Goal: Complete application form

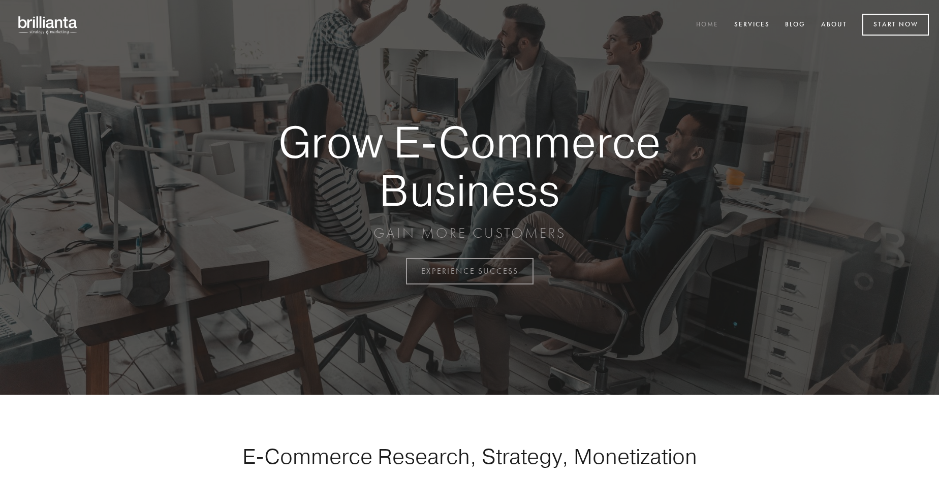
scroll to position [2662, 0]
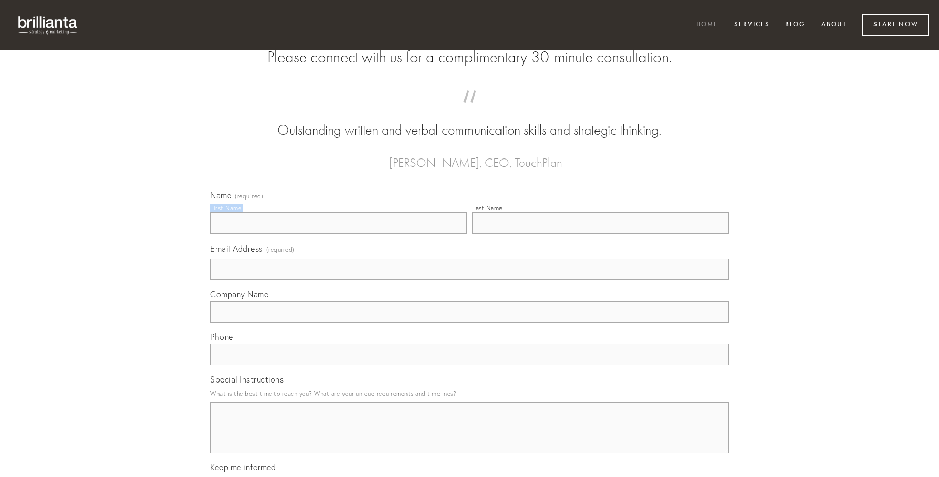
type input "[PERSON_NAME]"
click at [600, 234] on input "Last Name" at bounding box center [600, 222] width 256 height 21
type input "[PERSON_NAME]"
click at [469, 280] on input "Email Address (required)" at bounding box center [469, 269] width 518 height 21
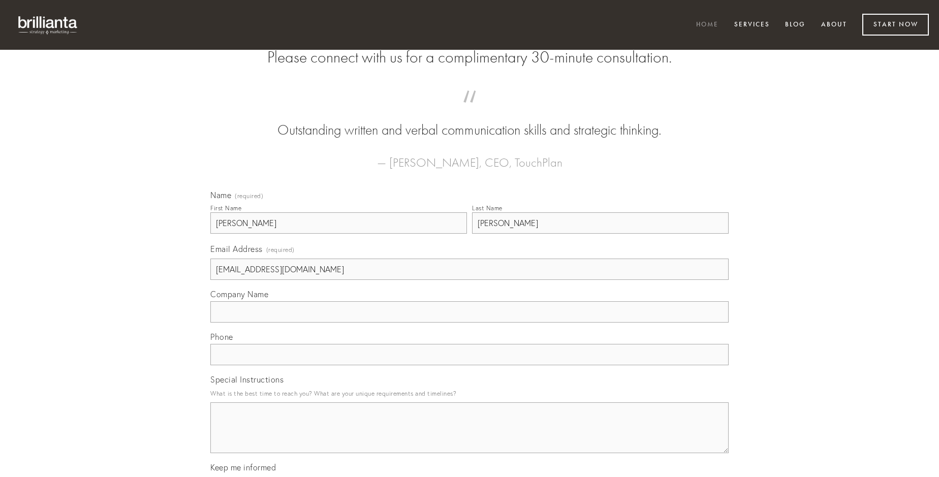
type input "[EMAIL_ADDRESS][DOMAIN_NAME]"
click at [469, 323] on input "Company Name" at bounding box center [469, 311] width 518 height 21
type input "maiores"
click at [469, 365] on input "text" at bounding box center [469, 354] width 518 height 21
click at [469, 437] on textarea "Special Instructions" at bounding box center [469, 427] width 518 height 51
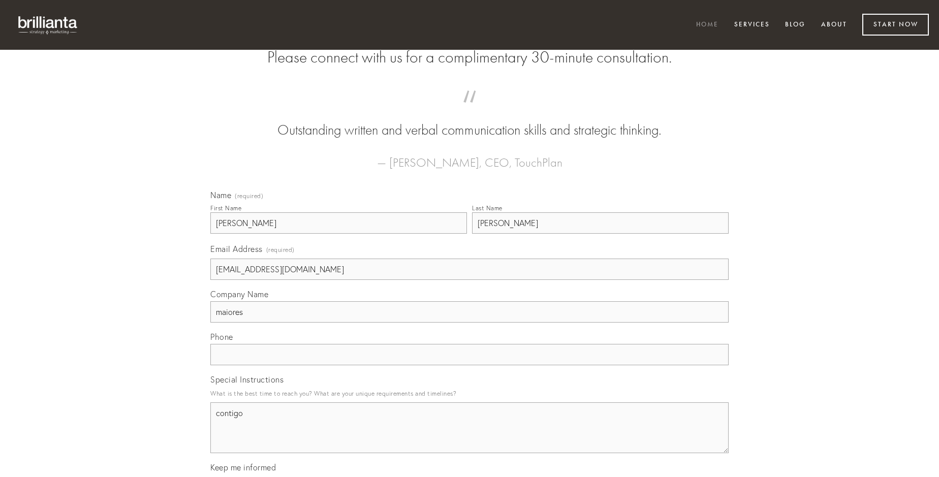
type textarea "contigo"
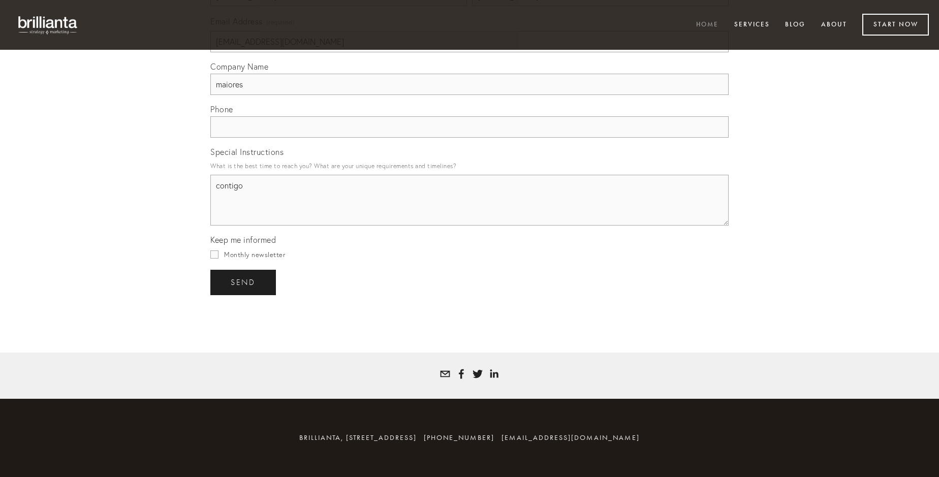
click at [244, 282] on span "send" at bounding box center [243, 282] width 25 height 9
